Goal: Information Seeking & Learning: Learn about a topic

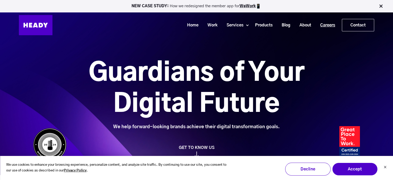
click at [324, 24] on link "Careers" at bounding box center [326, 25] width 24 height 10
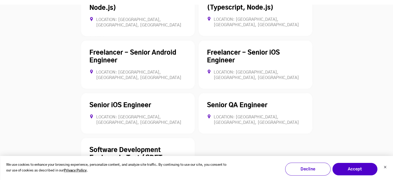
scroll to position [1499, 0]
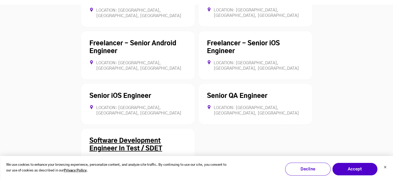
click at [132, 138] on link "Software Development Engineer In Test / SDET" at bounding box center [125, 145] width 73 height 14
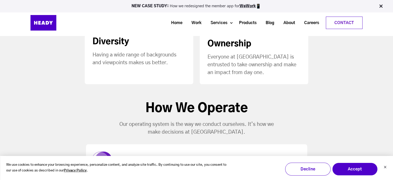
scroll to position [455, 0]
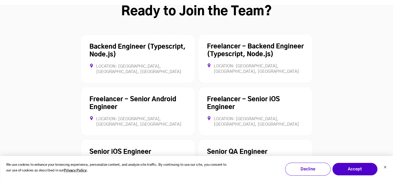
scroll to position [1452, 0]
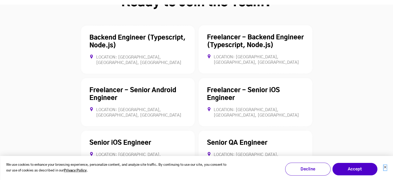
click at [386, 169] on button "Dismiss cookie banner" at bounding box center [385, 167] width 3 height 5
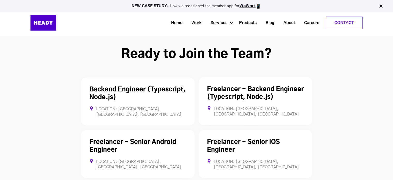
scroll to position [1427, 0]
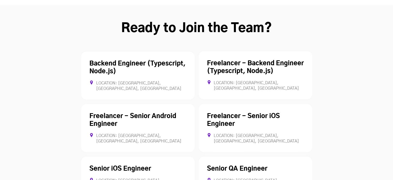
click at [39, 45] on div "**********" at bounding box center [197, 163] width 332 height 254
click at [236, 165] on link "Senior QA Engineer" at bounding box center [237, 168] width 60 height 6
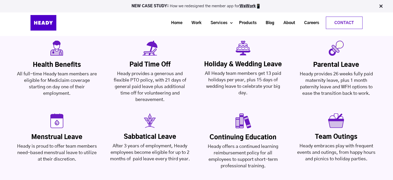
scroll to position [1178, 0]
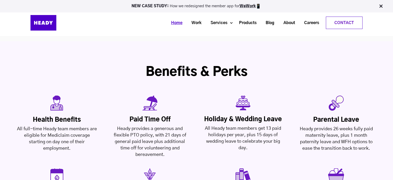
click at [178, 22] on link "Home" at bounding box center [175, 23] width 20 height 10
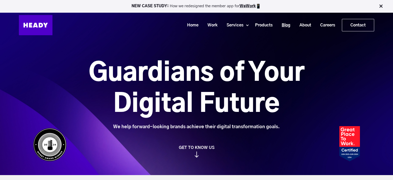
click at [282, 26] on link "Blog" at bounding box center [284, 25] width 18 height 10
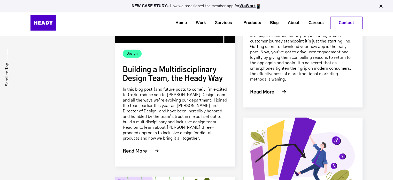
scroll to position [3428, 0]
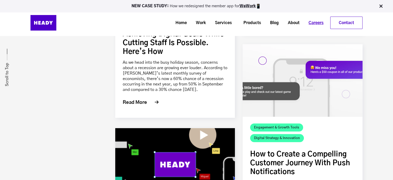
click at [315, 22] on link "Careers" at bounding box center [314, 23] width 24 height 10
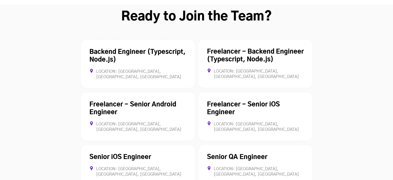
scroll to position [1464, 0]
